Goal: Find contact information: Obtain details needed to contact an individual or organization

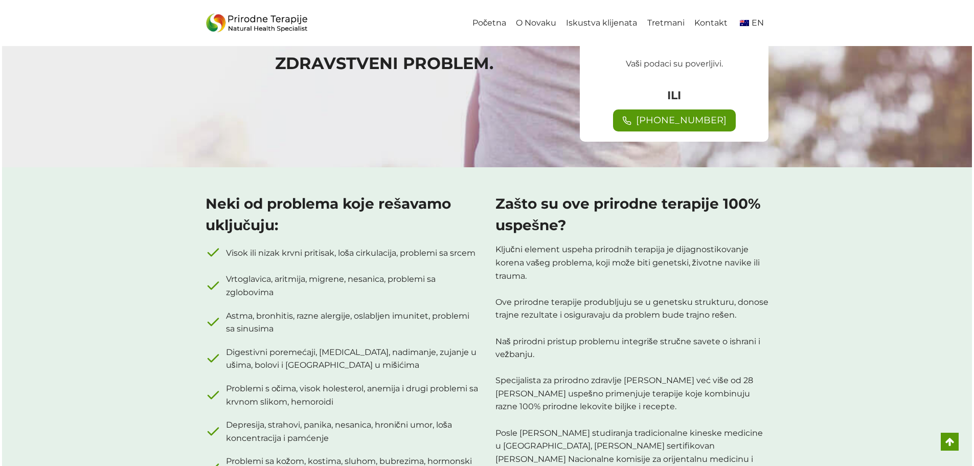
scroll to position [460, 0]
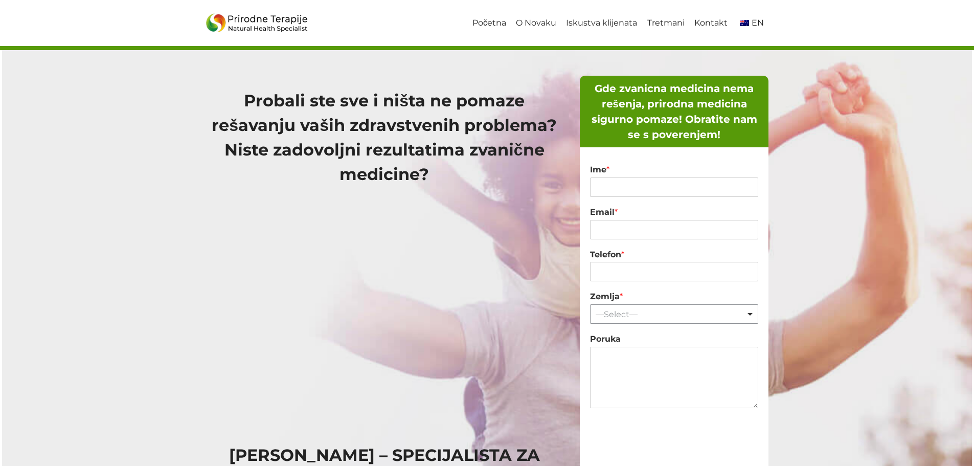
scroll to position [51, 0]
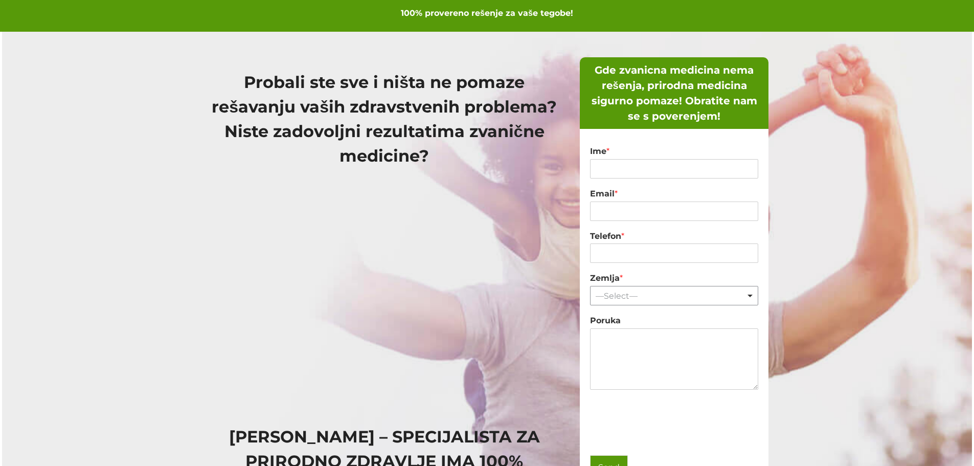
scroll to position [51, 0]
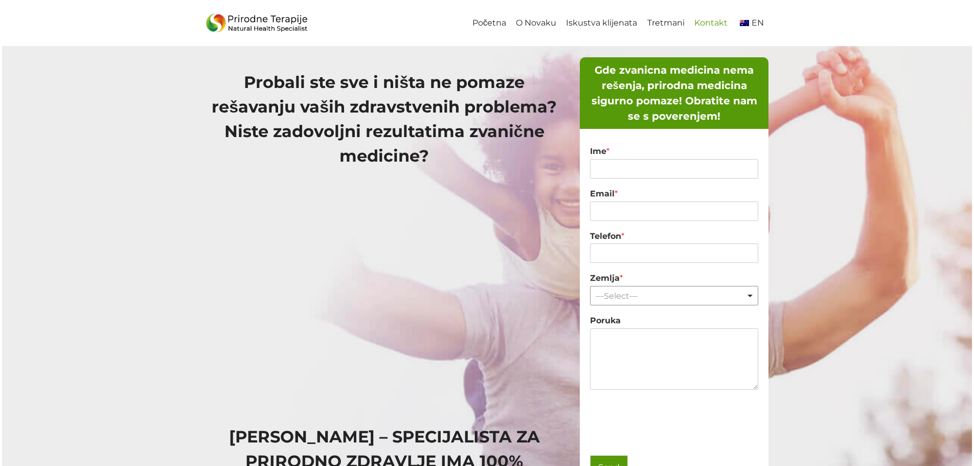
click at [721, 21] on link "Kontakt" at bounding box center [710, 23] width 43 height 23
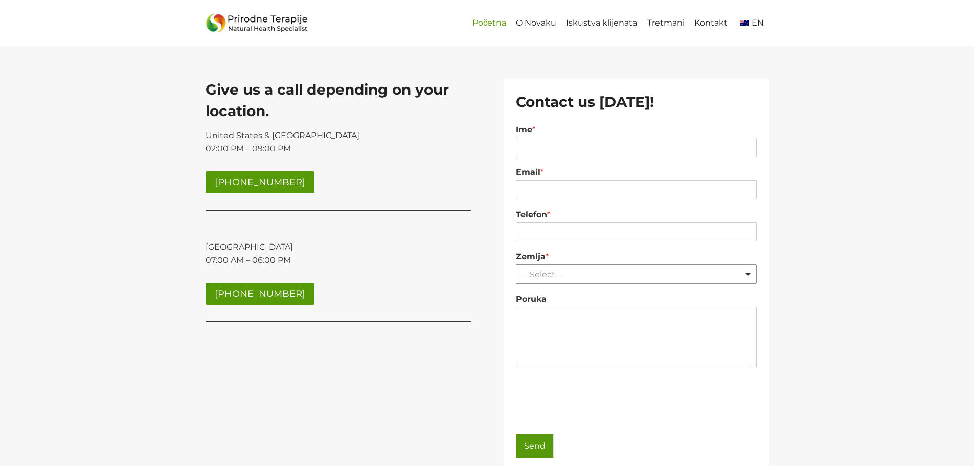
click at [498, 22] on link "Početna" at bounding box center [488, 23] width 43 height 23
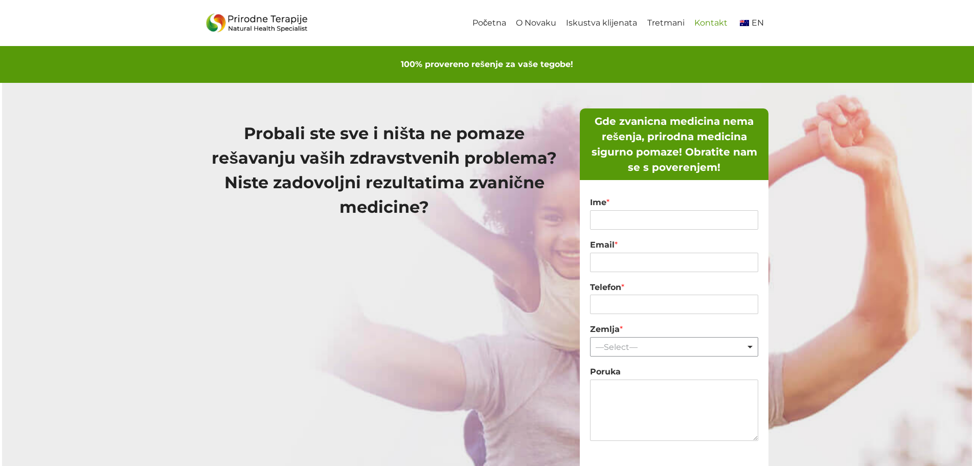
click at [710, 28] on link "Kontakt" at bounding box center [710, 23] width 43 height 23
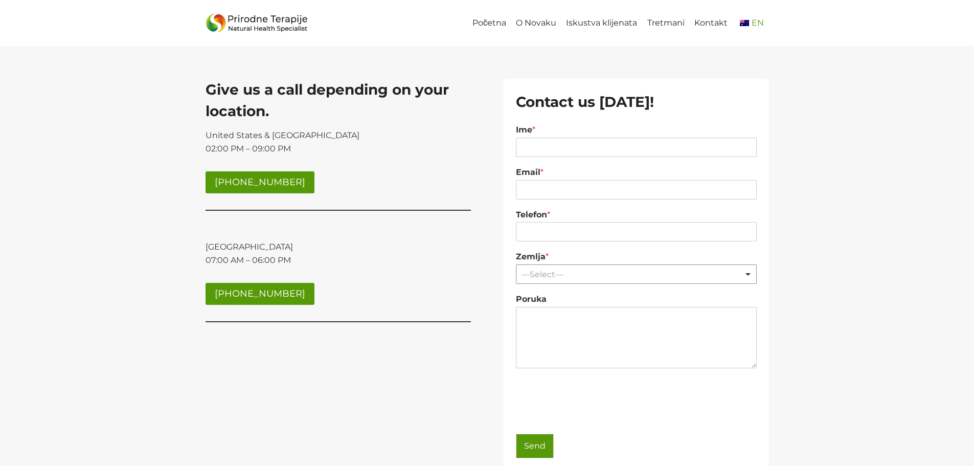
click at [751, 28] on span "EN" at bounding box center [750, 23] width 27 height 10
click at [535, 26] on link "Why [PERSON_NAME]" at bounding box center [538, 23] width 102 height 23
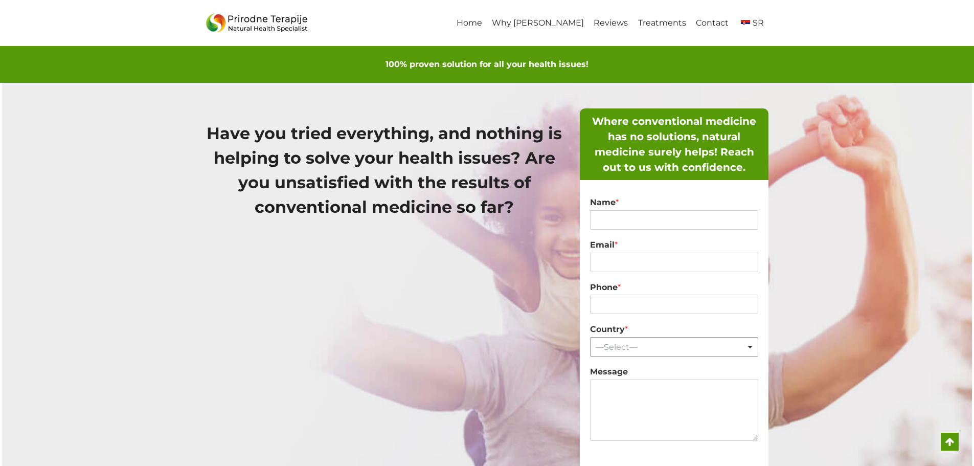
scroll to position [1047, 0]
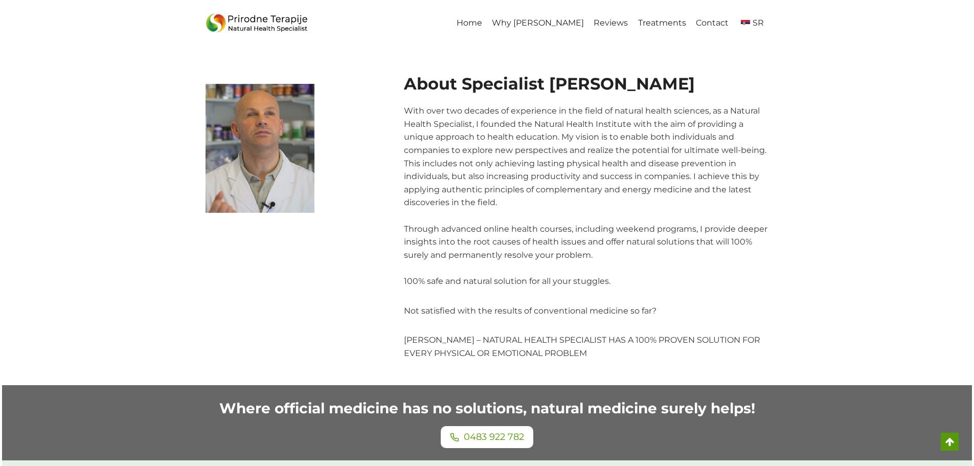
click at [487, 26] on link "Home" at bounding box center [468, 23] width 35 height 23
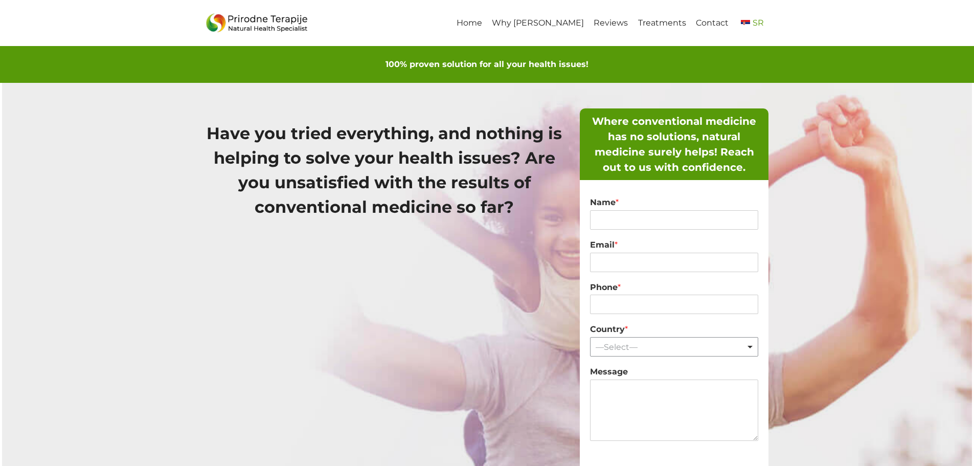
click at [748, 20] on img "Primary Navigation" at bounding box center [745, 23] width 9 height 6
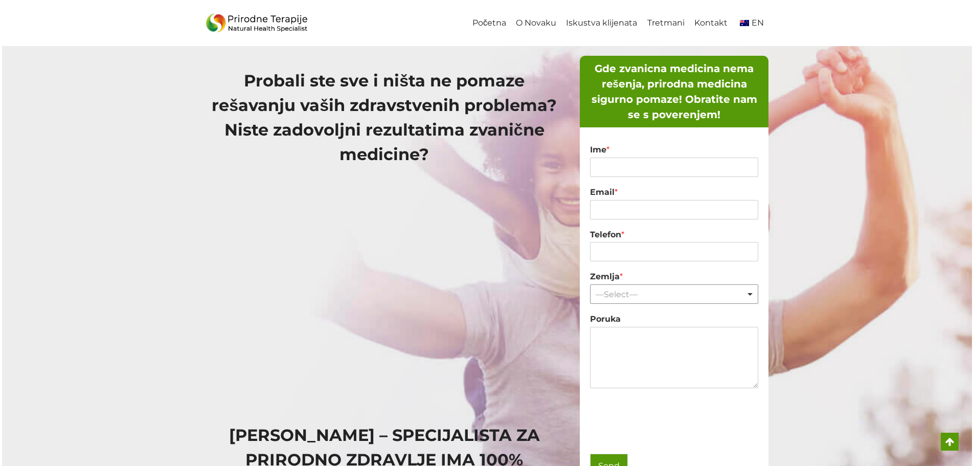
scroll to position [153, 0]
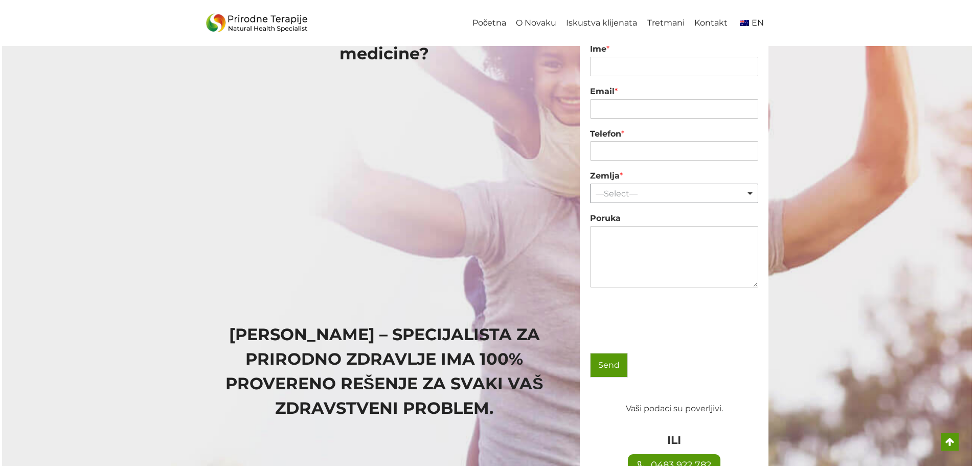
click at [629, 191] on div "—Select— Remove item" at bounding box center [670, 194] width 151 height 10
click at [819, 200] on div at bounding box center [487, 220] width 970 height 582
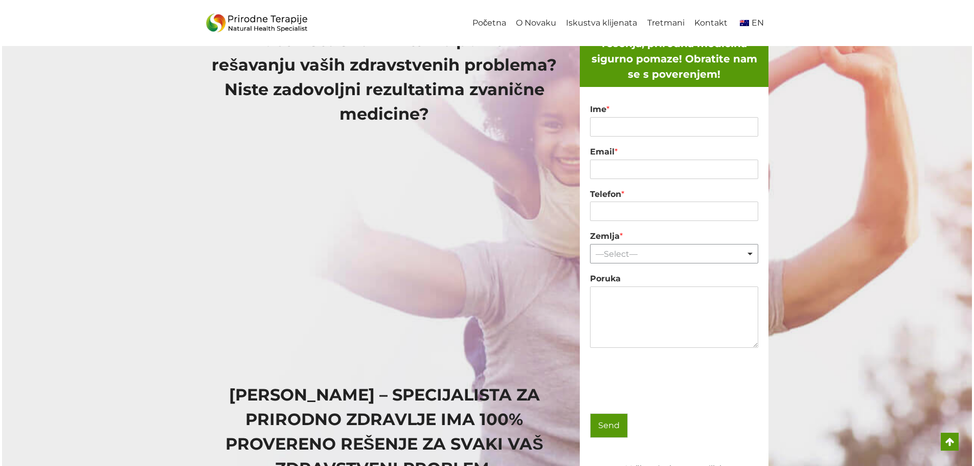
scroll to position [0, 0]
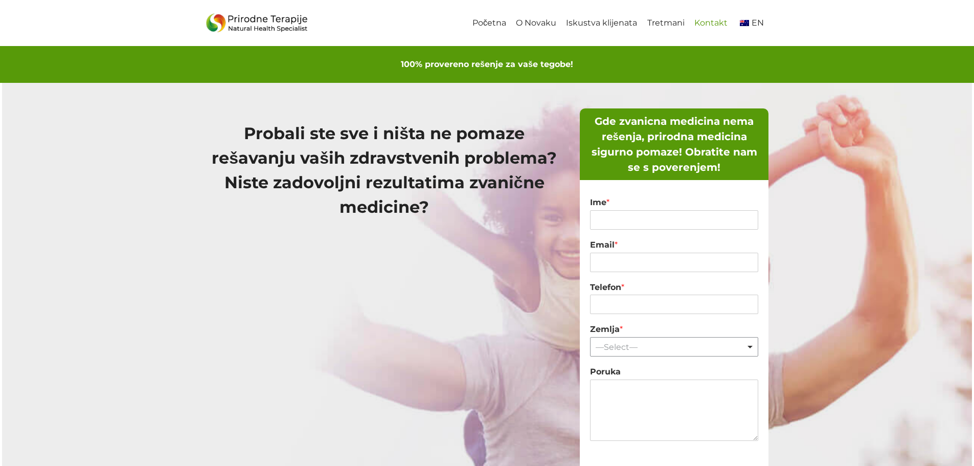
click at [703, 20] on link "Kontakt" at bounding box center [710, 23] width 43 height 23
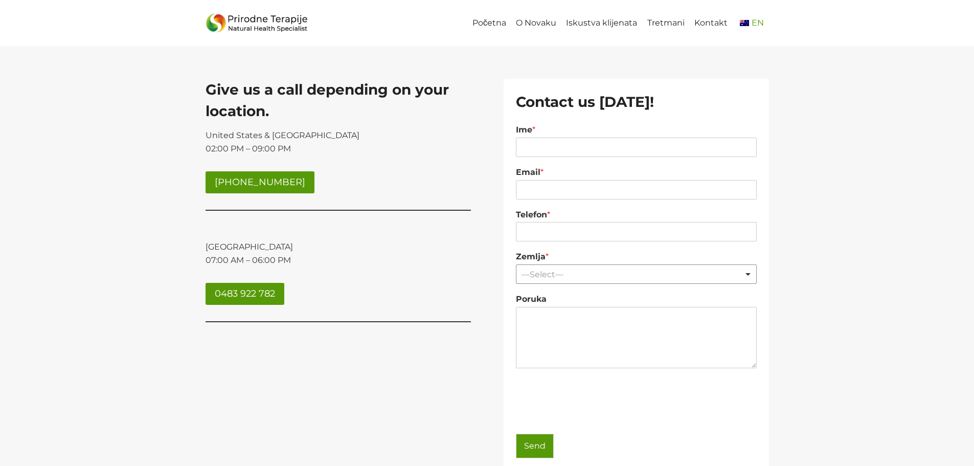
click at [758, 25] on span "EN" at bounding box center [757, 23] width 12 height 10
click at [746, 21] on img "Primary Navigation" at bounding box center [745, 23] width 9 height 6
click at [750, 20] on span "EN" at bounding box center [750, 23] width 27 height 10
click at [750, 20] on img "Primary Navigation" at bounding box center [745, 23] width 9 height 6
click at [750, 20] on span "EN" at bounding box center [750, 23] width 27 height 10
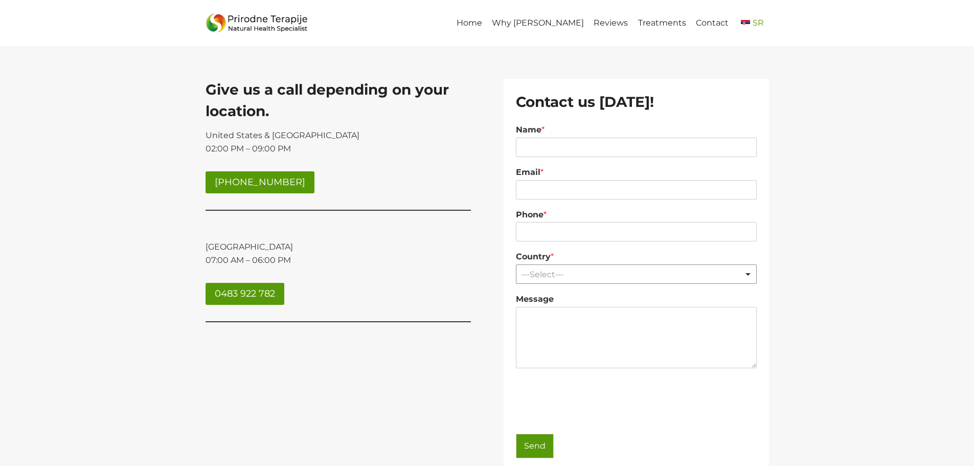
click span "SR"
click at [498, 20] on link "Početna" at bounding box center [488, 23] width 43 height 23
